Goal: Task Accomplishment & Management: Complete application form

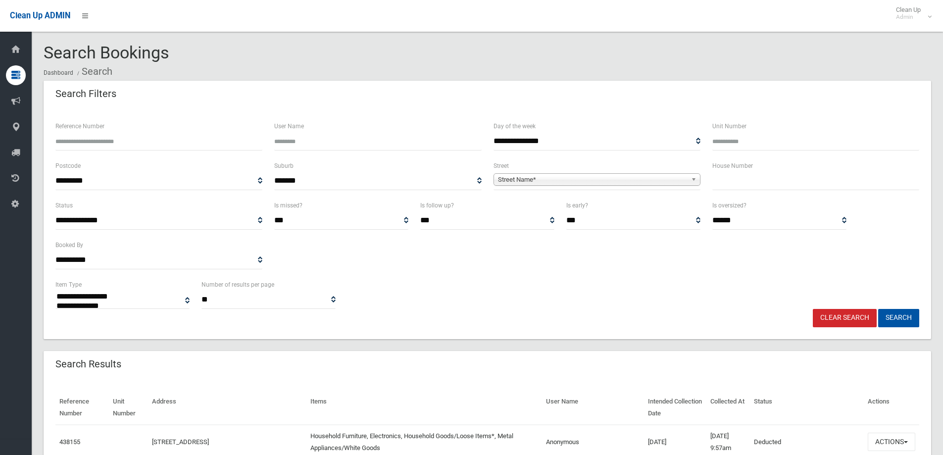
select select
click at [740, 181] on input "text" at bounding box center [815, 181] width 207 height 18
type input "***"
click at [687, 178] on link "Street Name*" at bounding box center [596, 179] width 207 height 12
type input "*******"
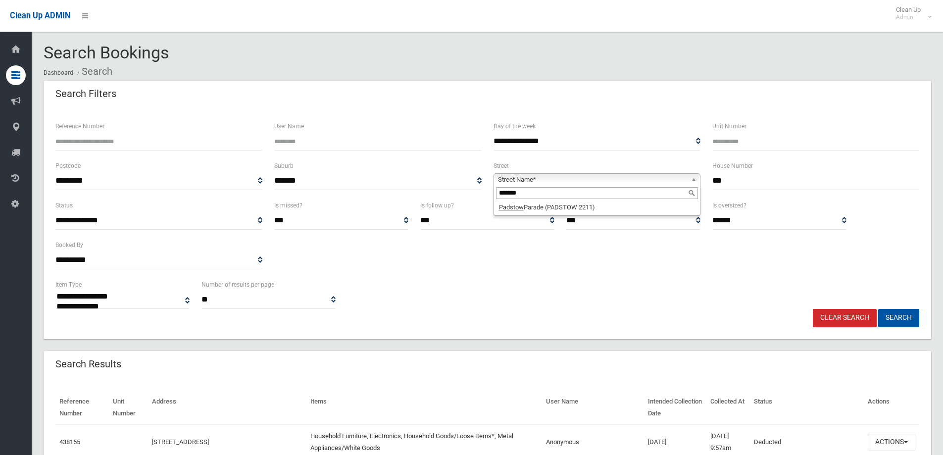
drag, startPoint x: 573, startPoint y: 196, endPoint x: 410, endPoint y: 191, distance: 162.9
click at [410, 193] on div "**********" at bounding box center [486, 180] width 875 height 40
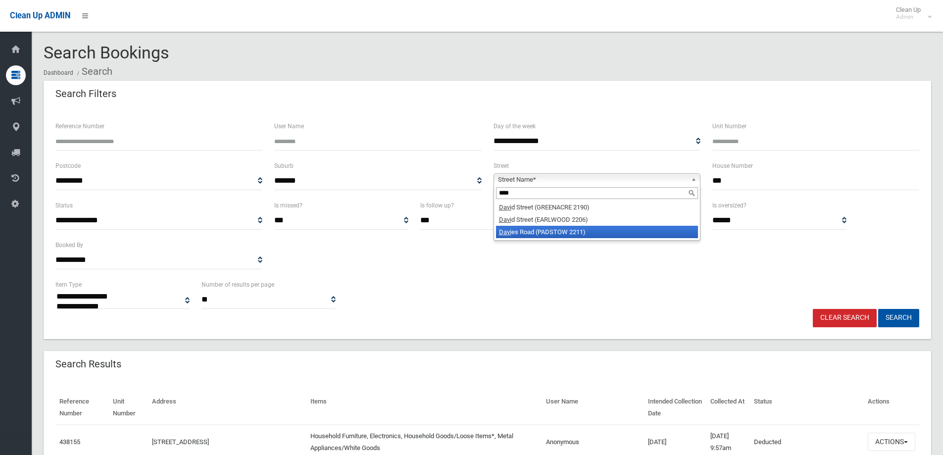
type input "****"
click at [632, 233] on li "Davi es Road (PADSTOW 2211)" at bounding box center [597, 232] width 202 height 12
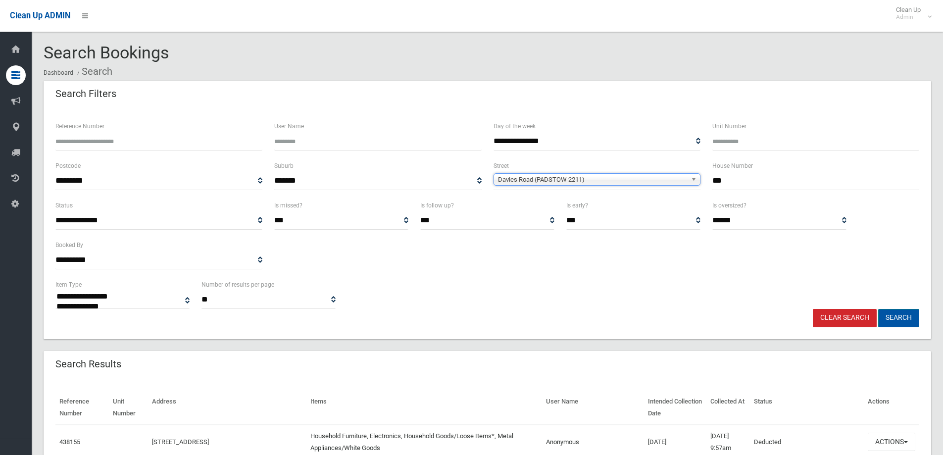
click at [907, 313] on button "Search" at bounding box center [898, 318] width 41 height 18
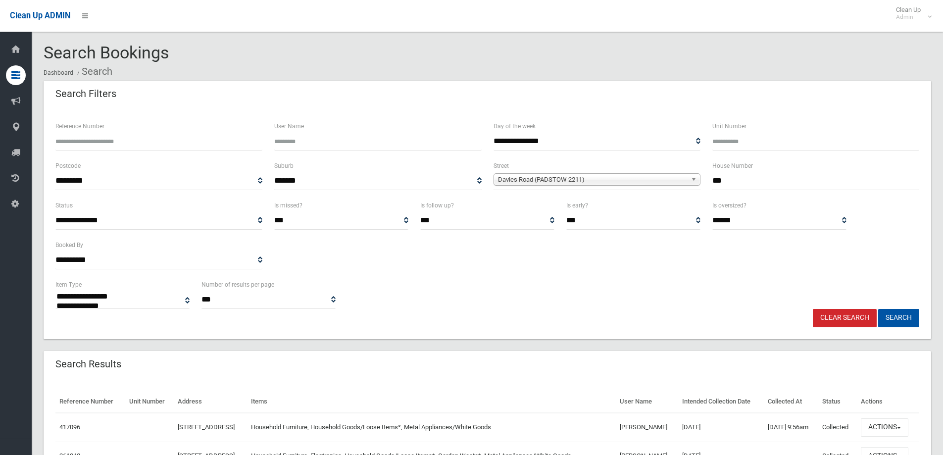
select select
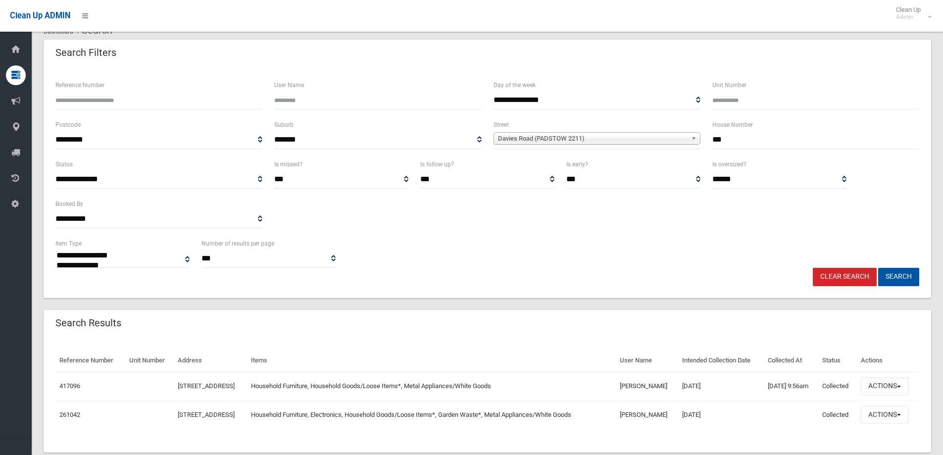
scroll to position [62, 0]
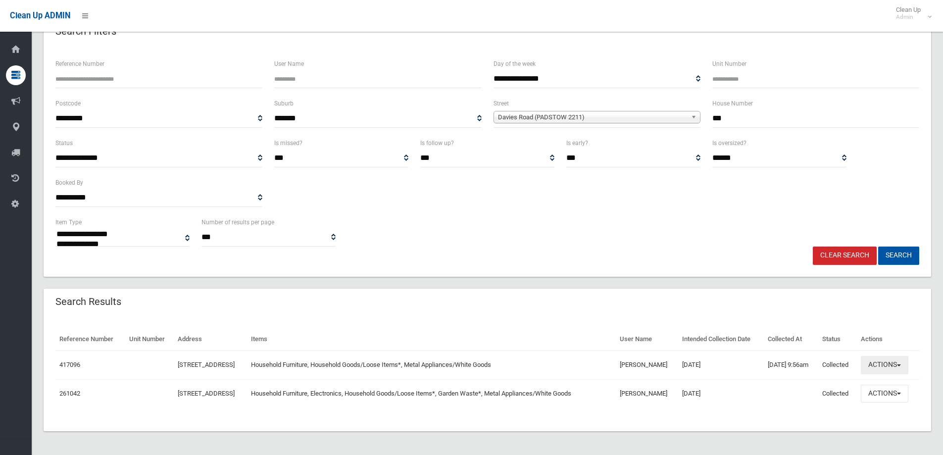
click at [900, 369] on button "Actions" at bounding box center [885, 365] width 48 height 18
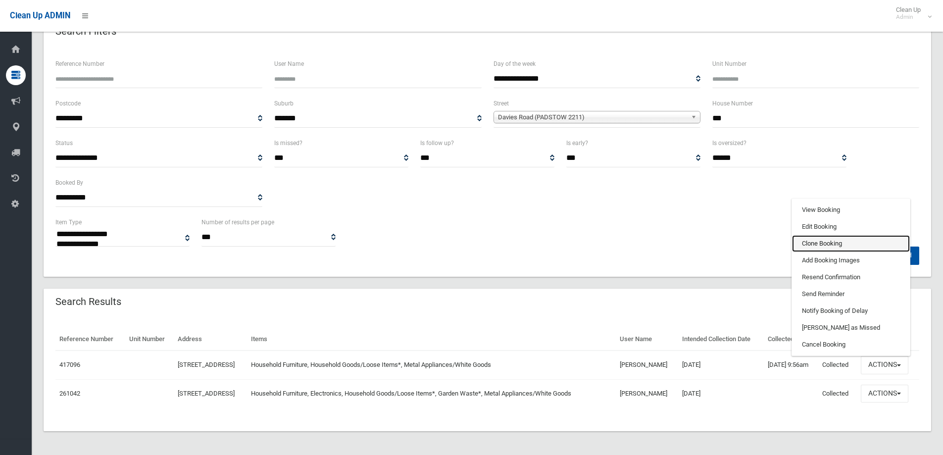
click at [829, 243] on link "Clone Booking" at bounding box center [851, 243] width 118 height 17
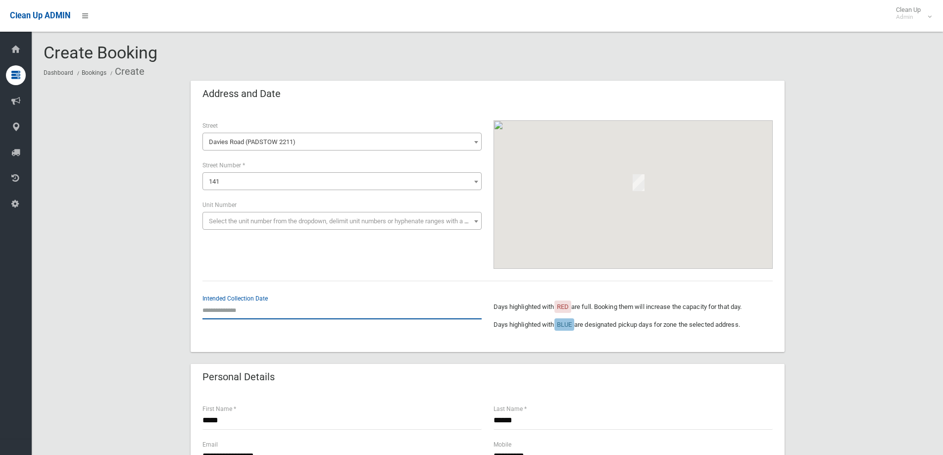
click at [260, 315] on input "text" at bounding box center [341, 310] width 279 height 18
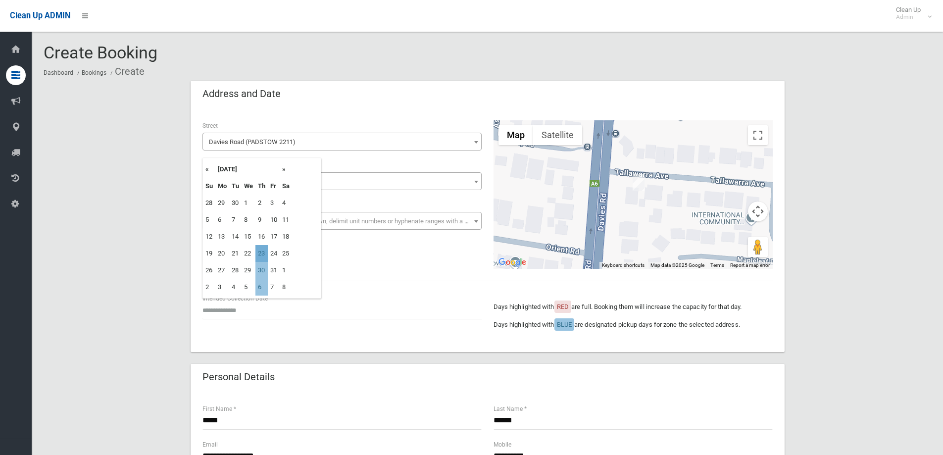
click at [266, 252] on td "23" at bounding box center [261, 253] width 12 height 17
type input "**********"
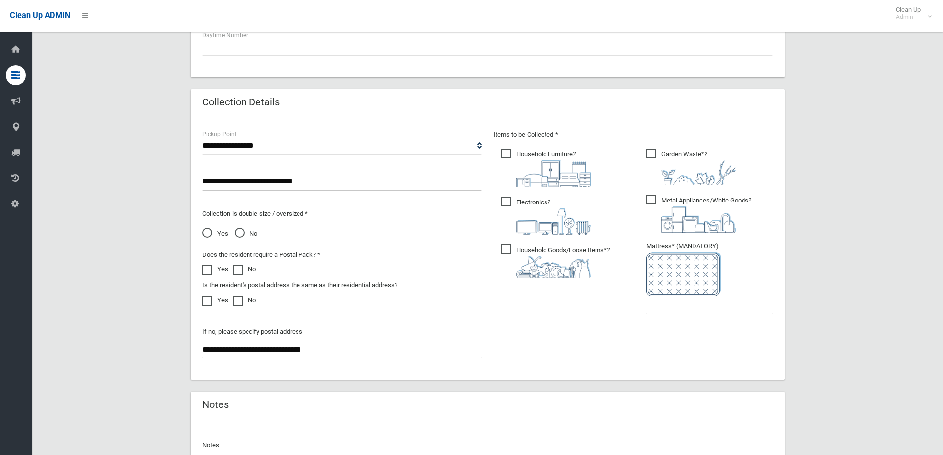
scroll to position [445, 0]
click at [651, 157] on span "Garden Waste* ?" at bounding box center [690, 166] width 89 height 37
click at [658, 303] on input "text" at bounding box center [709, 304] width 126 height 18
click at [660, 310] on input "text" at bounding box center [709, 304] width 126 height 18
type input "*"
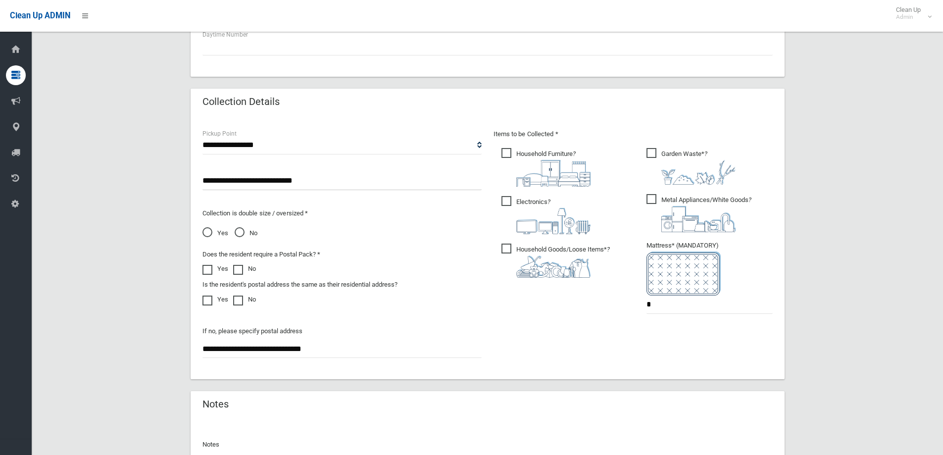
click at [239, 232] on span "No" at bounding box center [246, 233] width 23 height 12
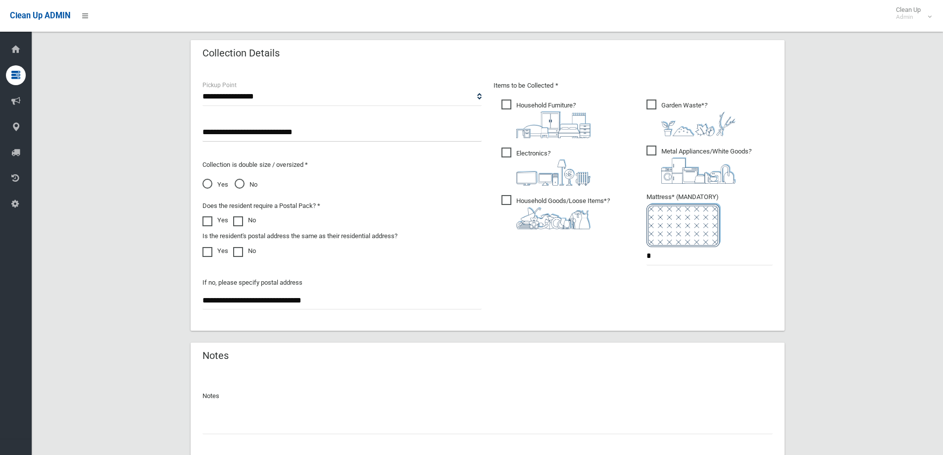
scroll to position [495, 0]
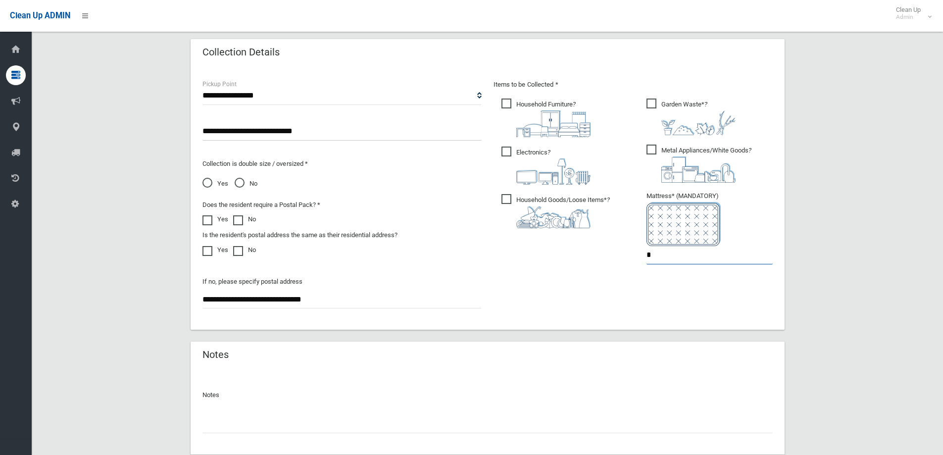
drag, startPoint x: 659, startPoint y: 258, endPoint x: 597, endPoint y: 250, distance: 62.4
click at [598, 258] on div "Items to be Collected * Household Furniture ? *" at bounding box center [632, 178] width 291 height 199
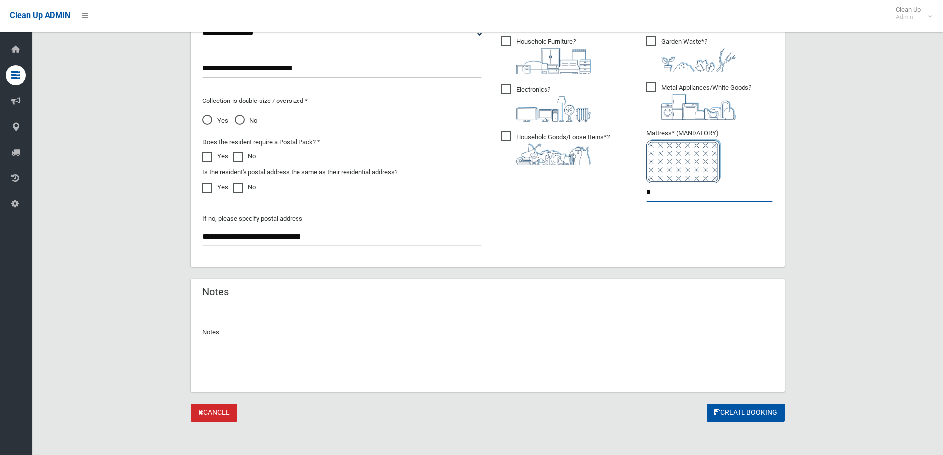
scroll to position [560, 0]
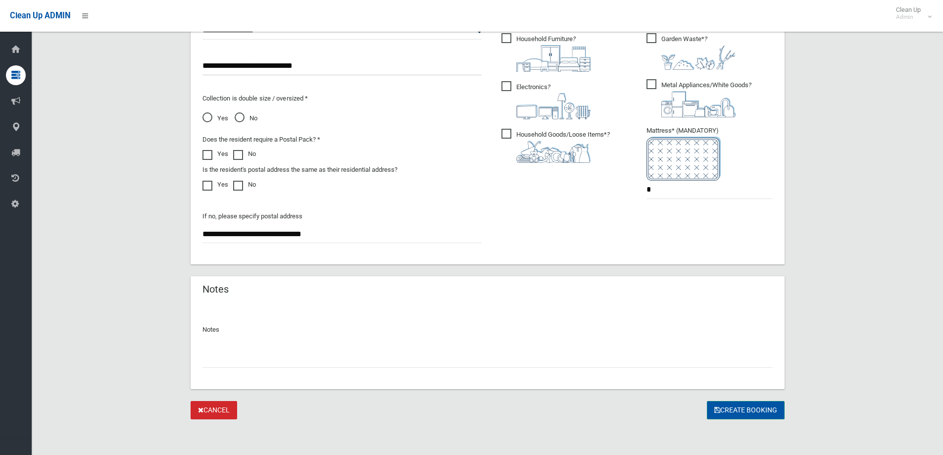
drag, startPoint x: 722, startPoint y: 408, endPoint x: 636, endPoint y: 381, distance: 89.8
click at [722, 408] on button "Create Booking" at bounding box center [746, 410] width 78 height 18
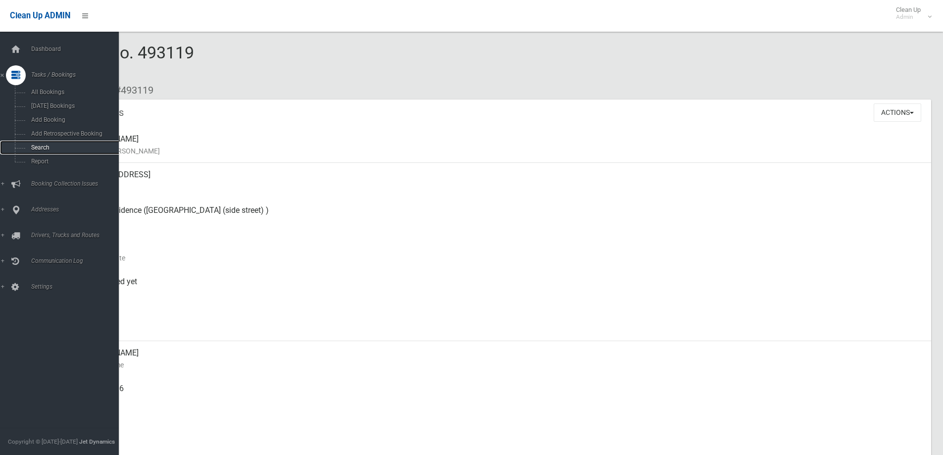
click at [62, 152] on link "Search" at bounding box center [63, 148] width 126 height 14
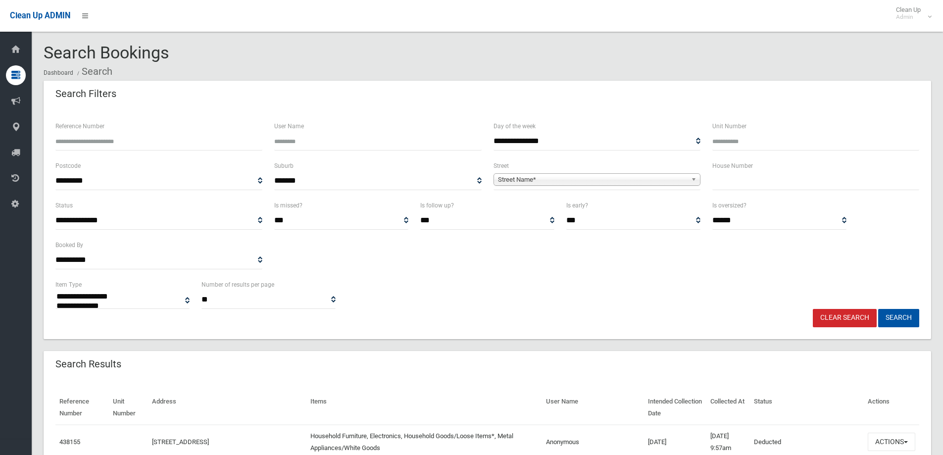
select select
click at [775, 187] on input "text" at bounding box center [815, 181] width 207 height 18
type input "**"
click at [671, 178] on span "Street Name*" at bounding box center [592, 180] width 189 height 12
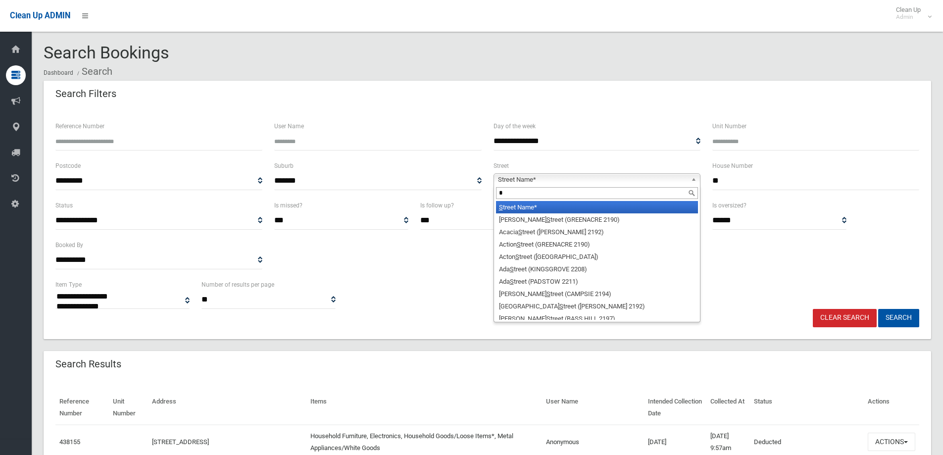
type input "*"
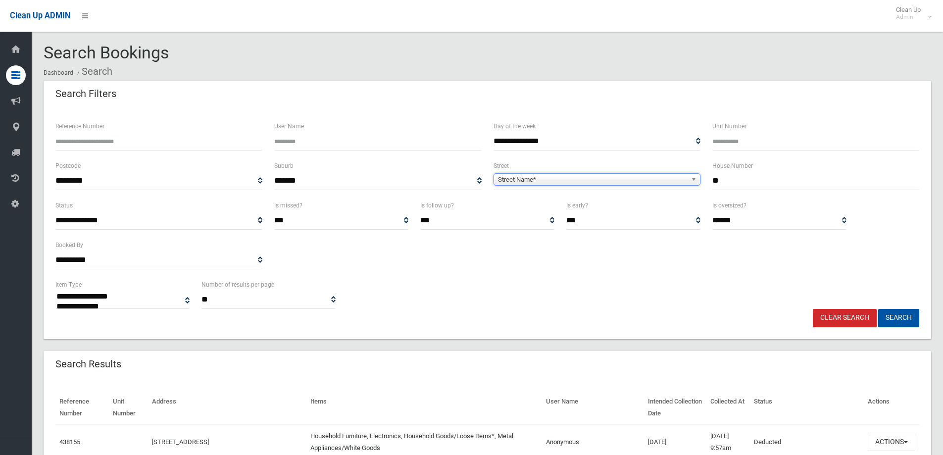
click at [608, 177] on span "Street Name*" at bounding box center [592, 180] width 189 height 12
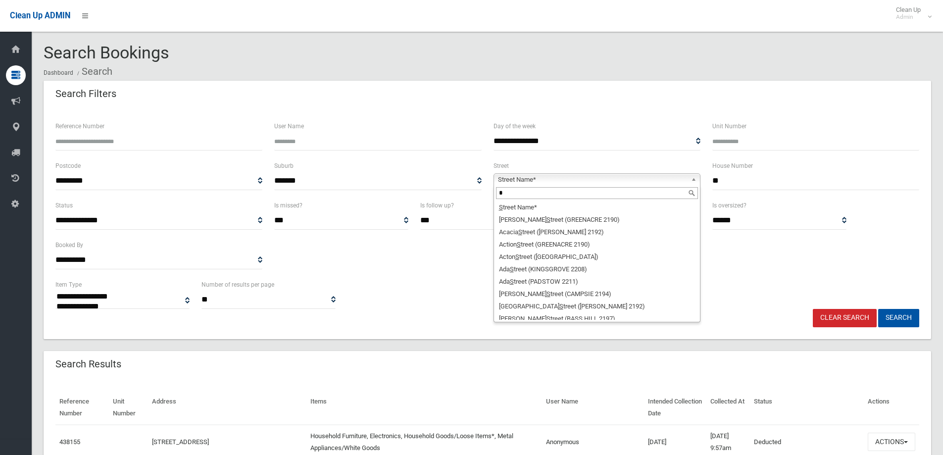
type input "*"
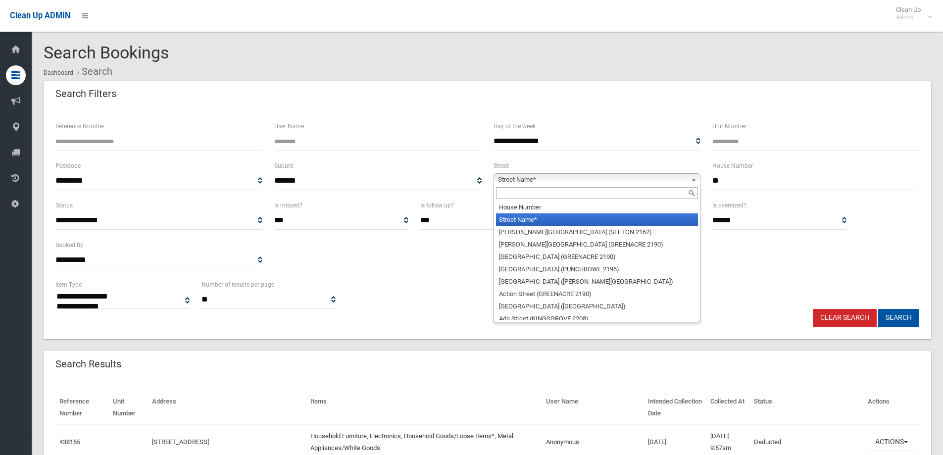
click at [546, 175] on span "Street Name*" at bounding box center [592, 180] width 189 height 12
click at [523, 192] on input "text" at bounding box center [597, 193] width 202 height 12
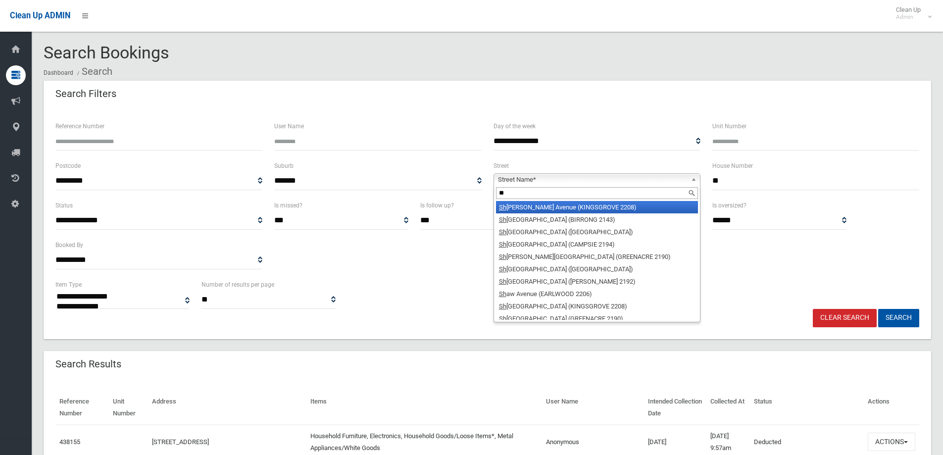
type input "*"
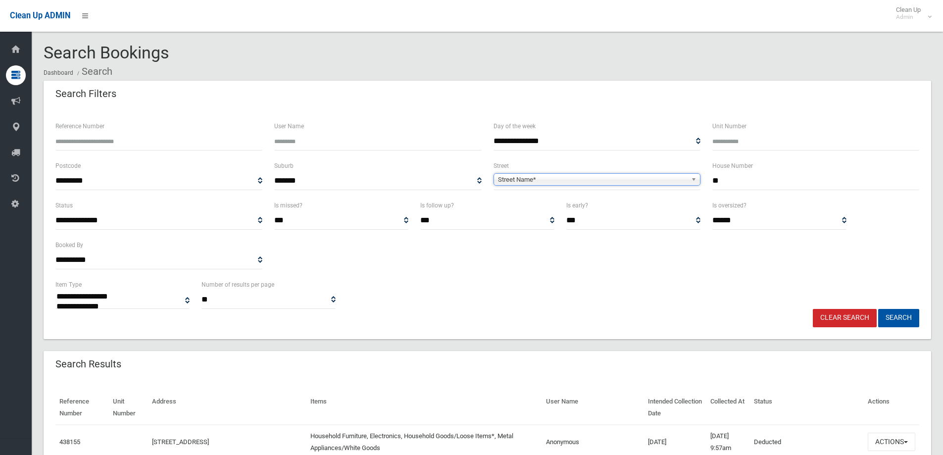
click at [630, 173] on link "Street Name*" at bounding box center [596, 179] width 207 height 12
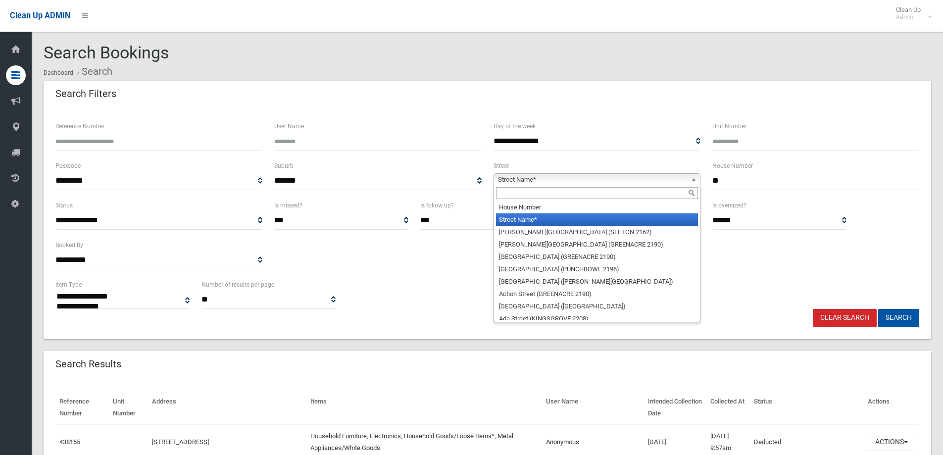
click at [591, 191] on input "text" at bounding box center [597, 193] width 202 height 12
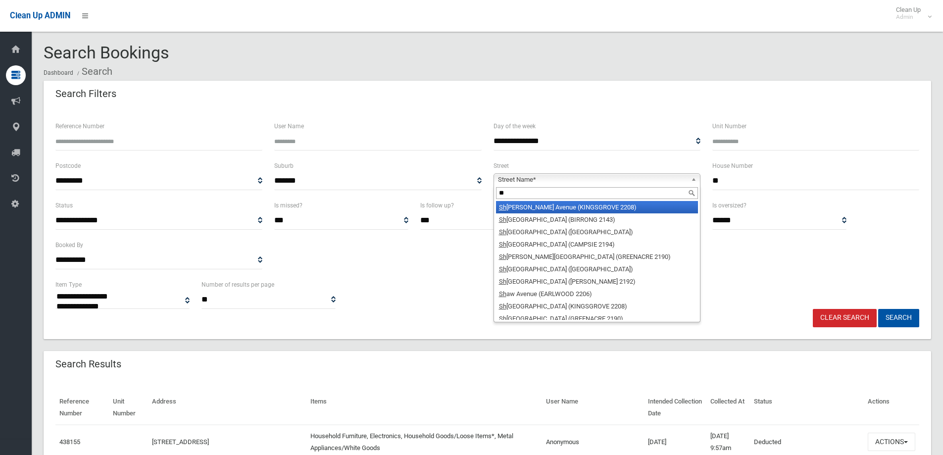
type input "*"
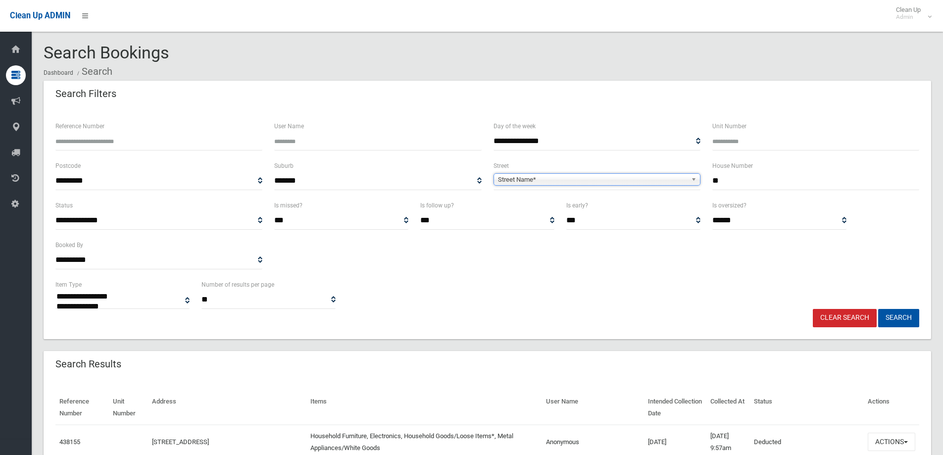
click at [546, 174] on span "Street Name*" at bounding box center [592, 180] width 189 height 12
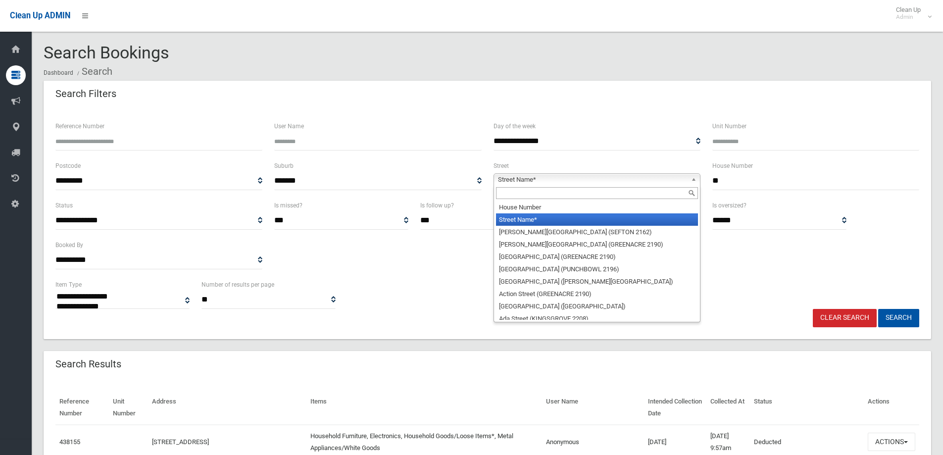
click at [540, 184] on span "Street Name*" at bounding box center [592, 180] width 189 height 12
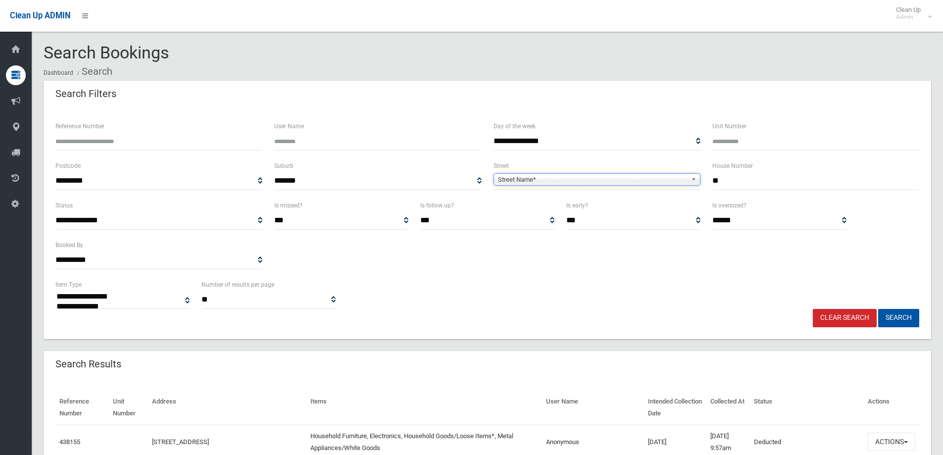
click at [539, 183] on span "Street Name*" at bounding box center [592, 180] width 189 height 12
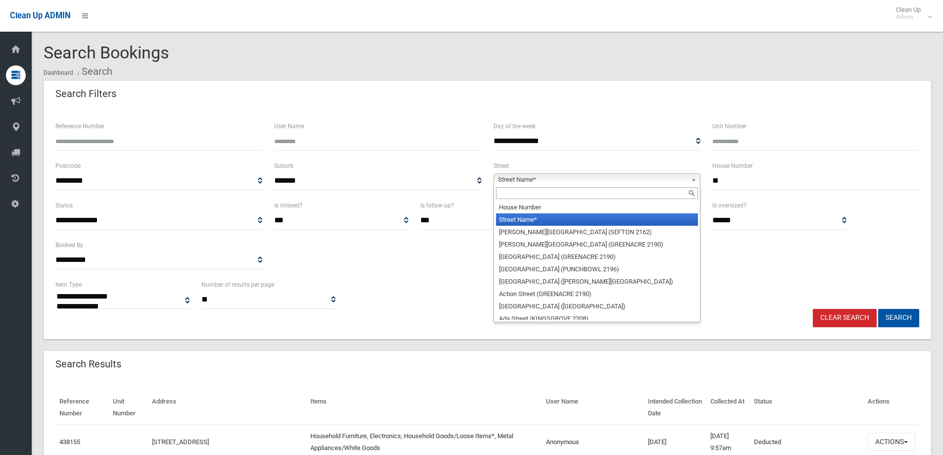
click at [526, 194] on input "text" at bounding box center [597, 193] width 202 height 12
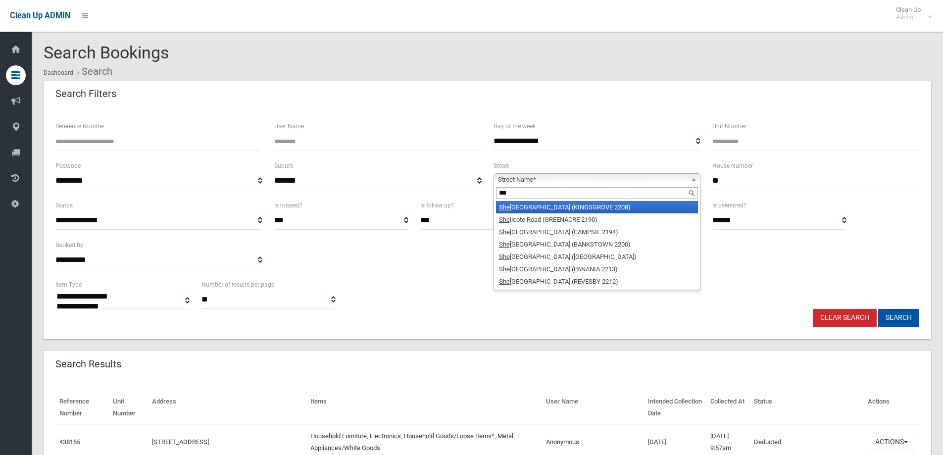
type input "***"
